Goal: Check status: Check status

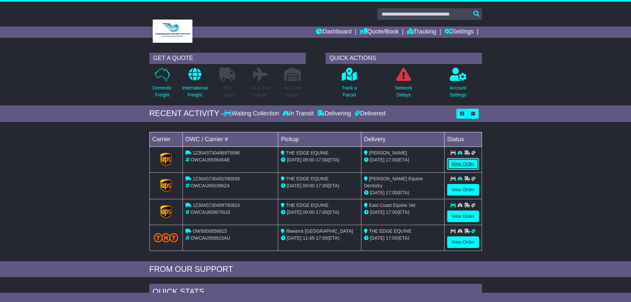
click at [469, 166] on link "View Order" at bounding box center [463, 164] width 32 height 12
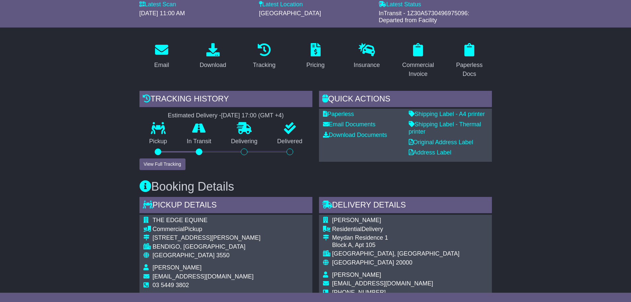
scroll to position [99, 0]
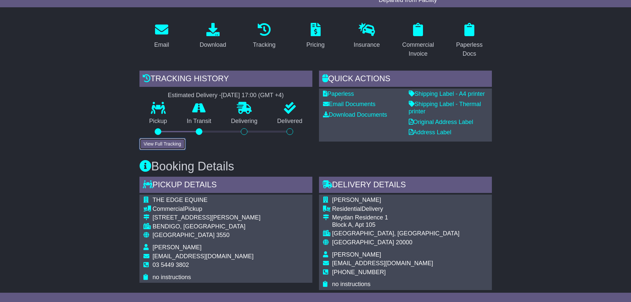
click at [181, 144] on button "View Full Tracking" at bounding box center [163, 144] width 46 height 12
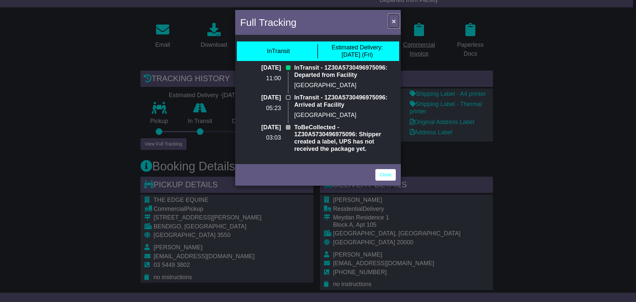
drag, startPoint x: 393, startPoint y: 22, endPoint x: 397, endPoint y: 23, distance: 4.1
click at [393, 22] on span "×" at bounding box center [394, 21] width 4 height 8
